Goal: Task Accomplishment & Management: Manage account settings

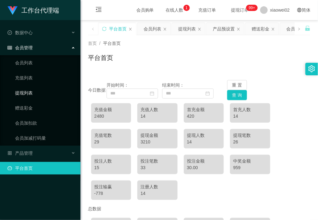
click at [34, 88] on link "提现列表" at bounding box center [45, 93] width 60 height 13
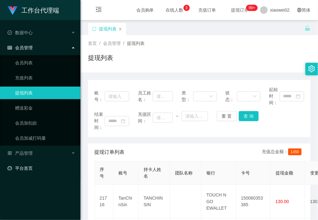
click at [40, 167] on link "平台首页" at bounding box center [42, 168] width 68 height 13
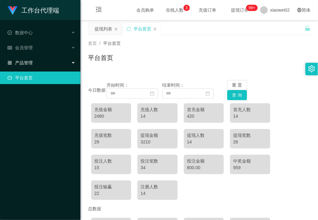
click at [32, 65] on span "产品管理" at bounding box center [20, 62] width 25 height 5
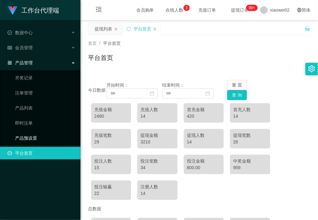
click at [42, 137] on link "产品预设置" at bounding box center [45, 138] width 60 height 13
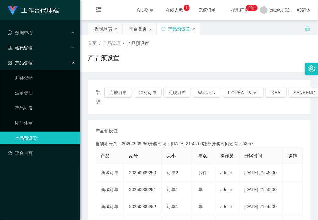
click at [36, 51] on div "会员管理" at bounding box center [40, 48] width 81 height 13
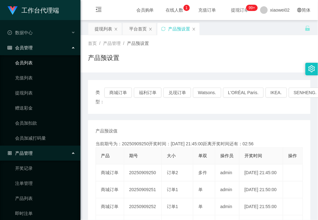
click at [35, 61] on link "会员列表" at bounding box center [45, 63] width 60 height 13
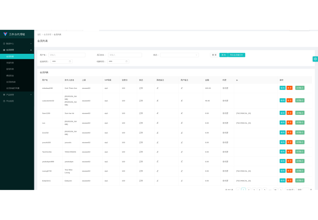
scroll to position [57, 0]
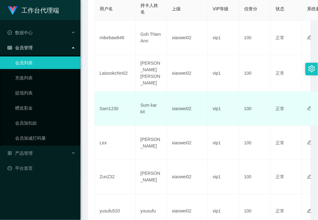
scroll to position [79, 0]
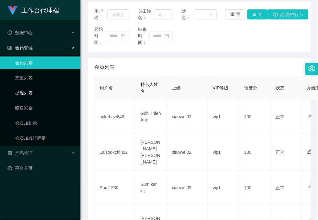
click at [19, 98] on link "提现列表" at bounding box center [45, 93] width 60 height 13
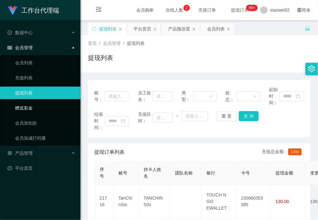
click at [35, 107] on link "赠送彩金" at bounding box center [45, 108] width 60 height 13
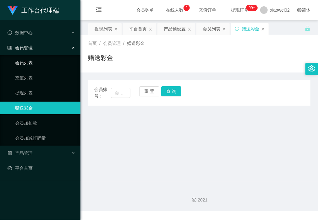
click at [36, 59] on link "会员列表" at bounding box center [45, 63] width 60 height 13
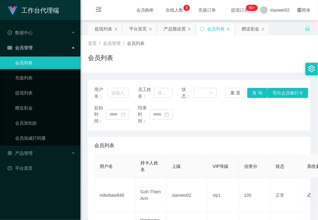
click at [131, 69] on div "首页 / 会员管理 / 会员列表 / 会员列表" at bounding box center [200, 53] width 238 height 37
click at [43, 68] on link "会员列表" at bounding box center [45, 63] width 60 height 13
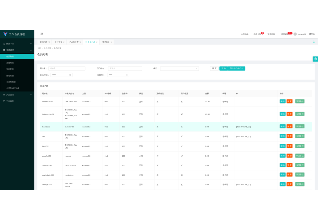
scroll to position [57, 0]
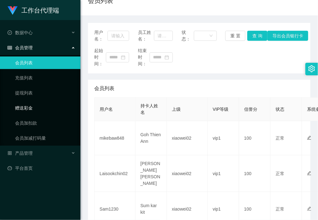
click at [37, 100] on ul "会员列表 充值列表 提现列表 赠送彩金 会员加扣款 会员加减打码量" at bounding box center [40, 100] width 81 height 91
click at [36, 104] on link "赠送彩金" at bounding box center [45, 108] width 60 height 13
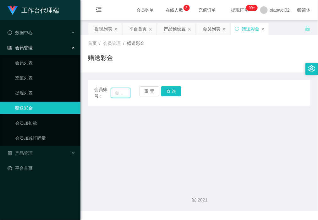
click at [122, 91] on input "text" at bounding box center [120, 93] width 19 height 10
click at [120, 91] on input "text" at bounding box center [120, 93] width 19 height 10
paste input "mikebaw848"
type input "mikebaw848"
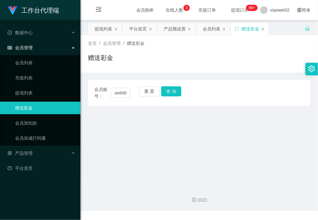
click at [182, 88] on div "会员账号： mikebaw848 重 置 查 询" at bounding box center [199, 92] width 223 height 13
click at [172, 93] on button "查 询" at bounding box center [171, 91] width 20 height 10
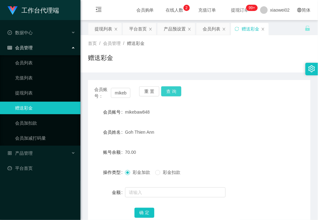
drag, startPoint x: 169, startPoint y: 91, endPoint x: 167, endPoint y: 105, distance: 14.4
click at [169, 91] on button "查 询" at bounding box center [171, 91] width 20 height 10
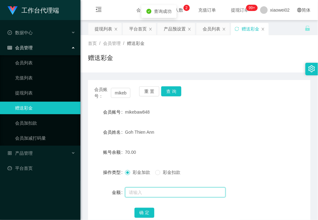
click at [150, 195] on input "text" at bounding box center [175, 193] width 101 height 10
type input "1"
type input "60"
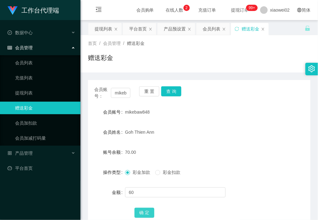
click at [137, 211] on button "确 定" at bounding box center [145, 213] width 20 height 10
click at [56, 95] on link "提现列表" at bounding box center [45, 93] width 60 height 13
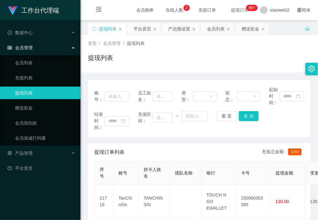
click at [286, 64] on div "提现列表" at bounding box center [199, 60] width 223 height 14
drag, startPoint x: 216, startPoint y: 49, endPoint x: 184, endPoint y: 42, distance: 33.0
click at [214, 49] on div "首页 / 会员管理 / 提现列表 / 提现列表" at bounding box center [199, 53] width 223 height 27
click at [176, 65] on div "提现列表" at bounding box center [199, 60] width 223 height 14
click at [56, 12] on h1 "工作台代理端" at bounding box center [40, 10] width 38 height 20
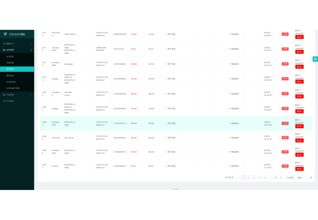
scroll to position [167, 0]
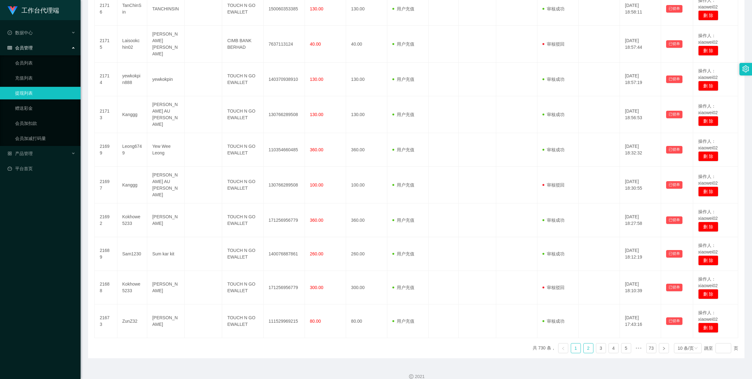
drag, startPoint x: 582, startPoint y: 340, endPoint x: 582, endPoint y: 334, distance: 5.7
click at [318, 220] on link "2" at bounding box center [587, 347] width 9 height 9
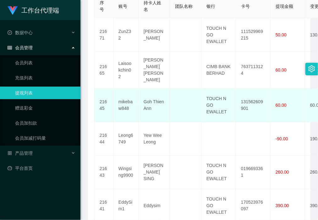
click at [182, 92] on td at bounding box center [185, 106] width 31 height 34
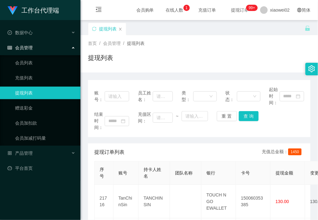
scroll to position [118, 0]
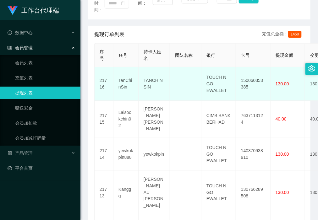
click at [145, 87] on td "TANCHINSIN" at bounding box center [154, 84] width 31 height 34
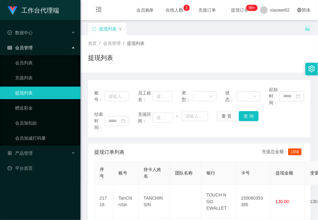
click at [130, 146] on div "提现订单列表 充值总金额： 1450" at bounding box center [199, 153] width 210 height 18
drag, startPoint x: 177, startPoint y: 87, endPoint x: 166, endPoint y: 72, distance: 18.2
click at [177, 87] on div "账号： 员工姓名： 类型： 状态： 起始时间：" at bounding box center [199, 96] width 210 height 20
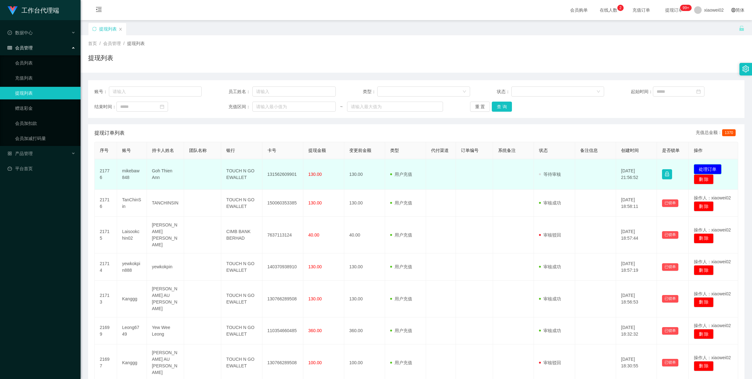
click at [318, 166] on button "处理订单" at bounding box center [707, 169] width 28 height 10
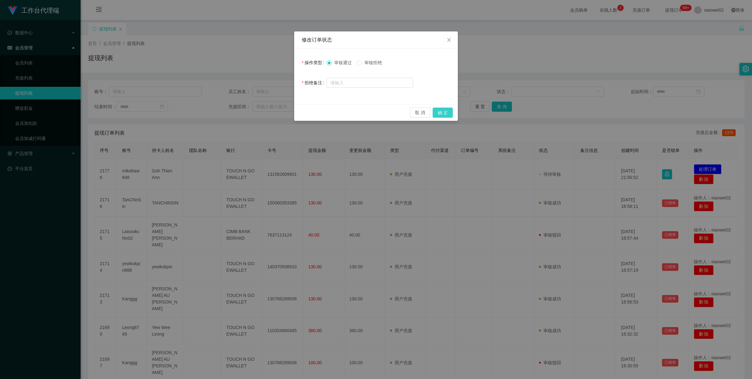
drag, startPoint x: 442, startPoint y: 107, endPoint x: 440, endPoint y: 111, distance: 4.1
click at [318, 107] on div "取 消 确 定" at bounding box center [376, 112] width 164 height 17
drag, startPoint x: 440, startPoint y: 111, endPoint x: 419, endPoint y: 126, distance: 25.9
click at [318, 111] on button "确 定" at bounding box center [442, 113] width 20 height 10
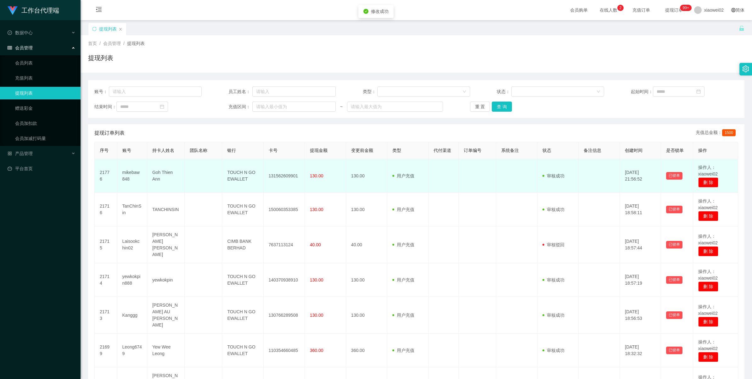
click at [277, 173] on td "131562609901" at bounding box center [284, 176] width 41 height 34
click at [277, 172] on td "131562609901" at bounding box center [284, 176] width 41 height 34
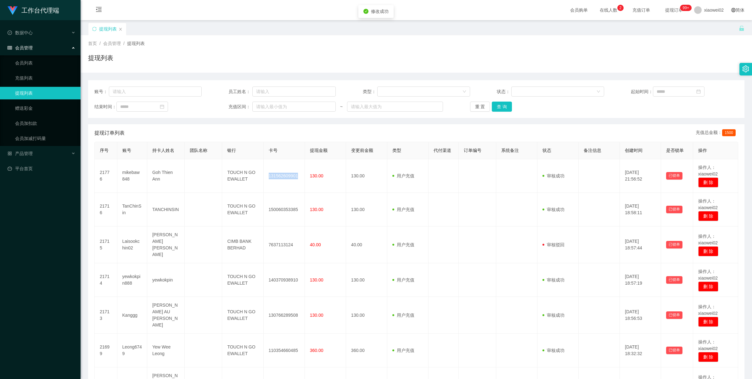
copy td "131562609901"
